Goal: Check status: Check status

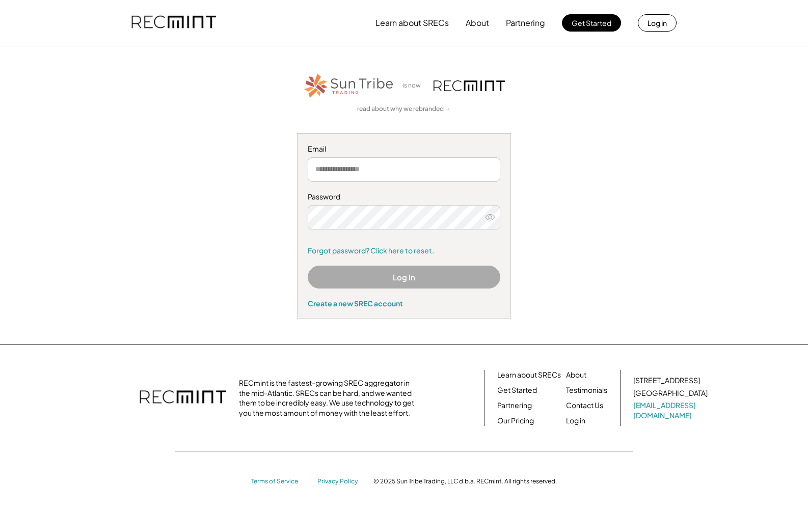
type input "**********"
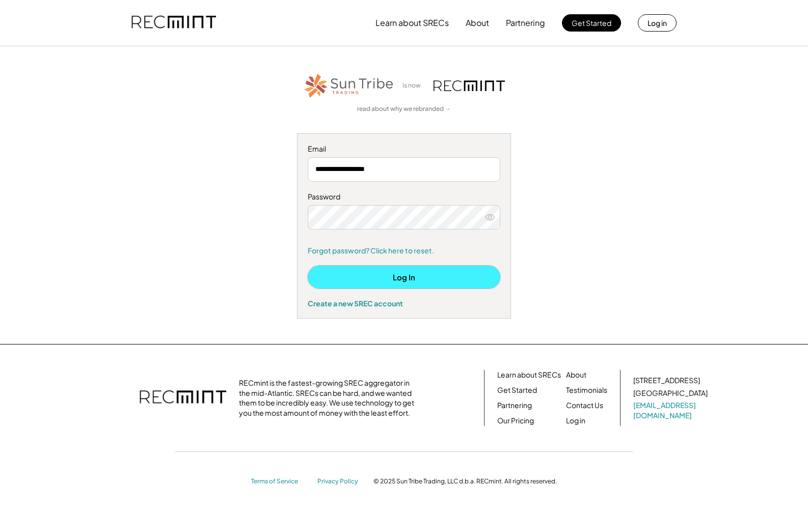
click at [394, 274] on button "Log In" at bounding box center [404, 277] width 192 height 23
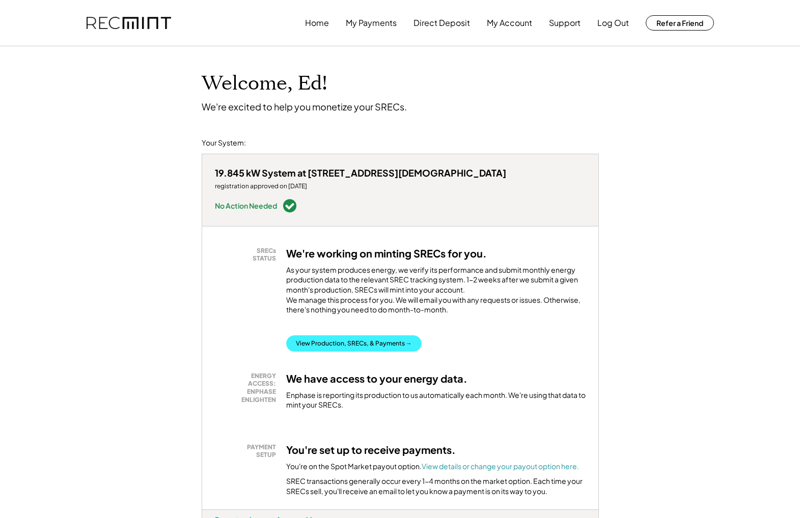
click at [341, 336] on button "View Production, SRECs, & Payments →" at bounding box center [353, 344] width 135 height 16
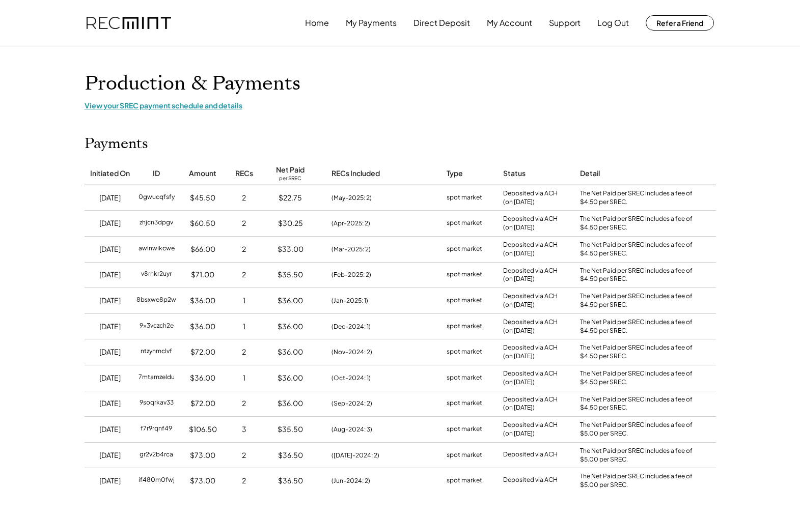
click at [149, 107] on div "View your SREC payment schedule and details" at bounding box center [400, 105] width 631 height 9
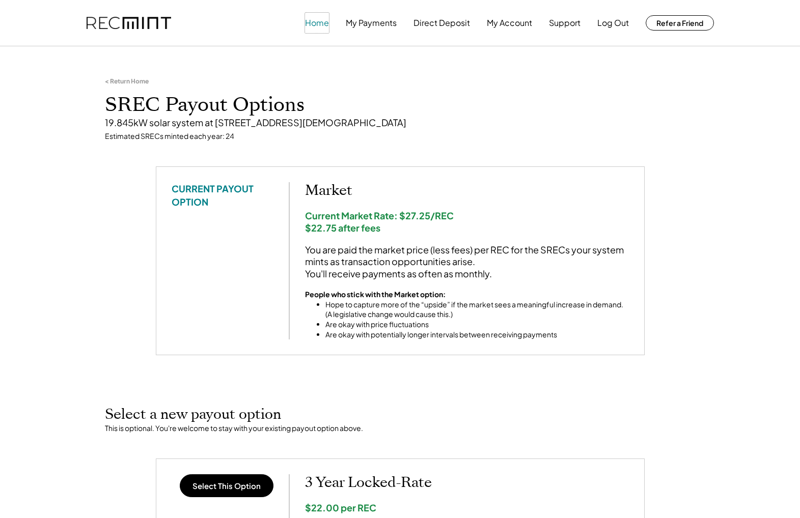
click at [324, 21] on button "Home" at bounding box center [317, 23] width 24 height 20
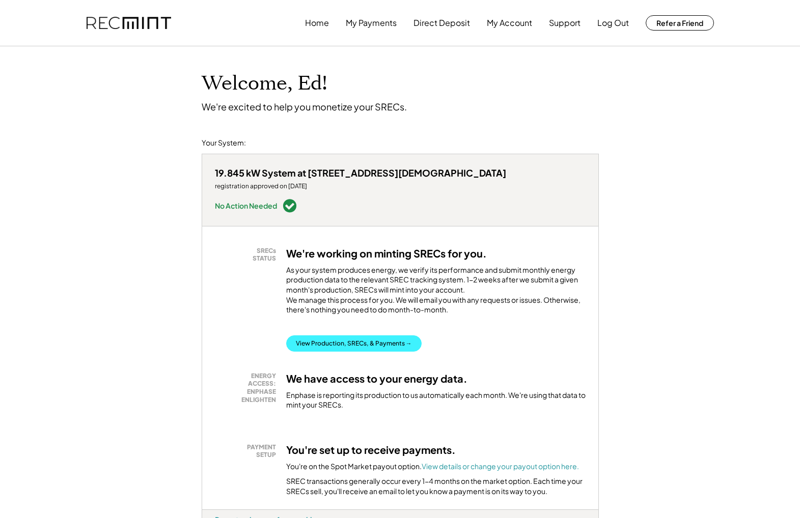
click at [360, 336] on button "View Production, SRECs, & Payments →" at bounding box center [353, 344] width 135 height 16
